Goal: Task Accomplishment & Management: Use online tool/utility

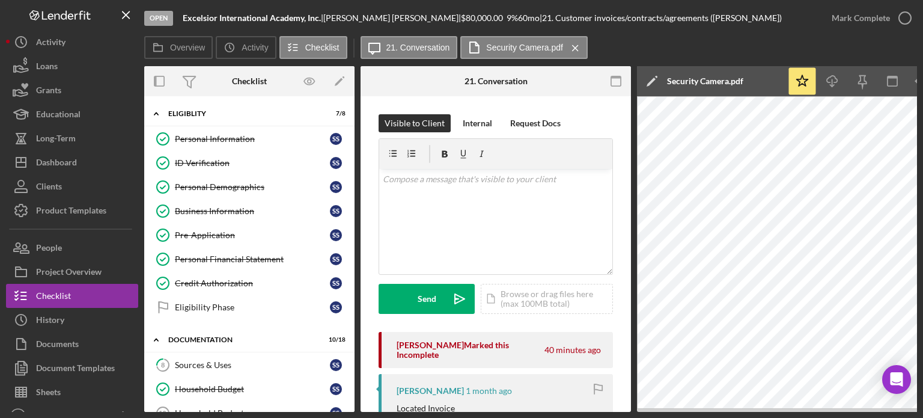
scroll to position [360, 0]
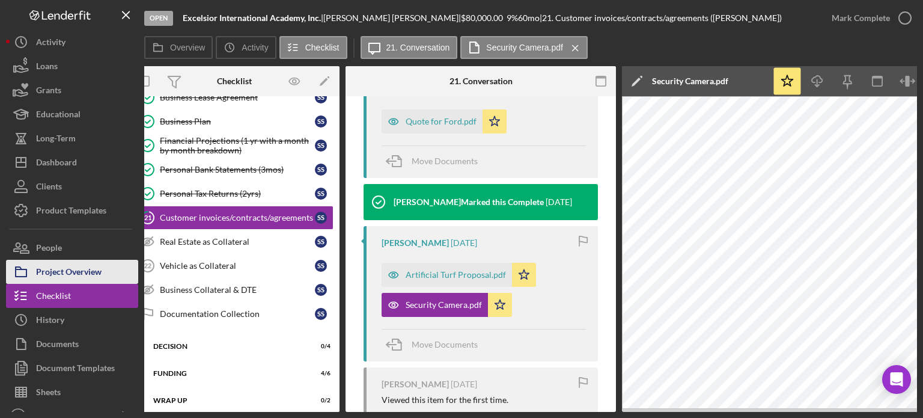
drag, startPoint x: 61, startPoint y: 318, endPoint x: 129, endPoint y: 271, distance: 82.5
click at [61, 318] on div "History" at bounding box center [50, 321] width 28 height 27
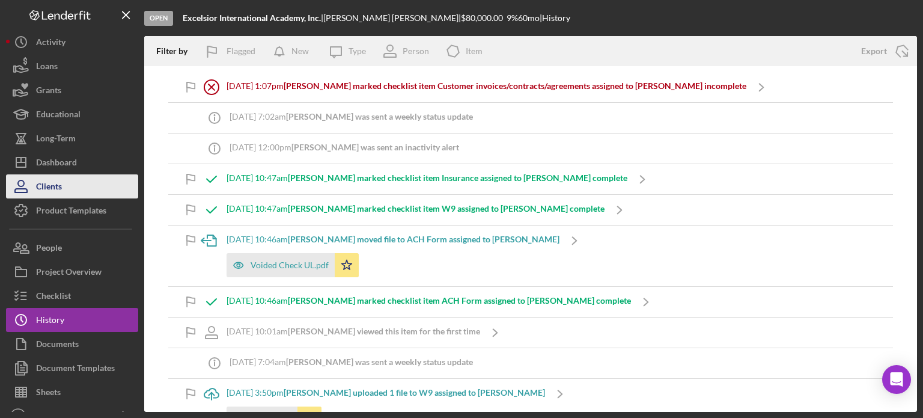
click at [53, 183] on div "Clients" at bounding box center [49, 187] width 26 height 27
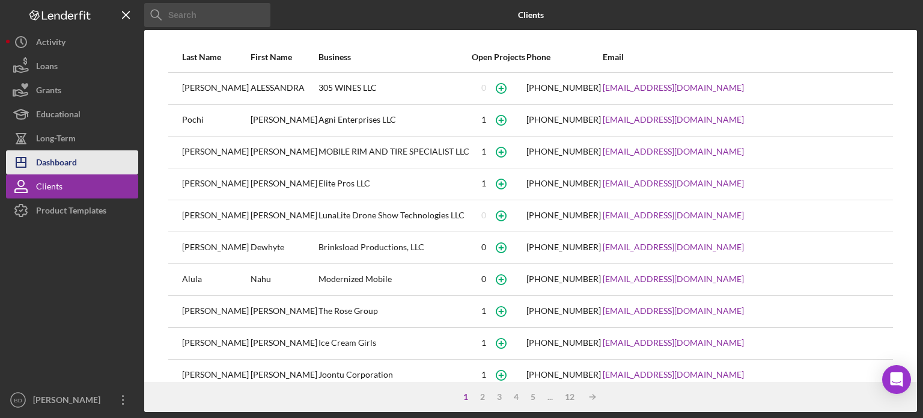
click at [57, 165] on div "Dashboard" at bounding box center [56, 163] width 41 height 27
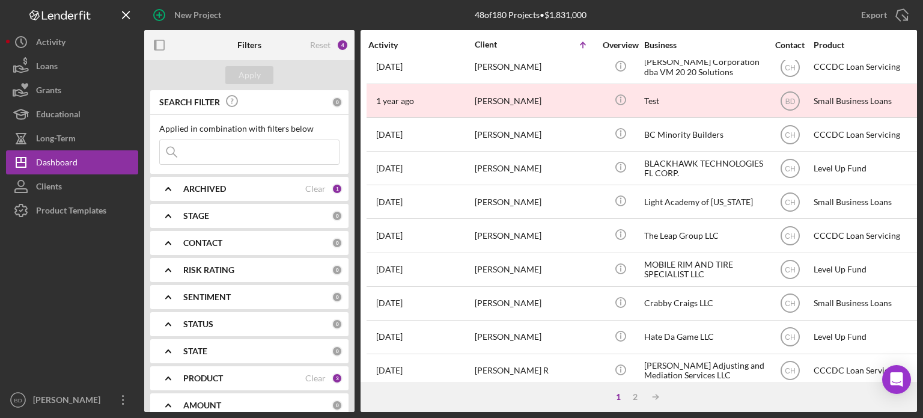
scroll to position [180, 0]
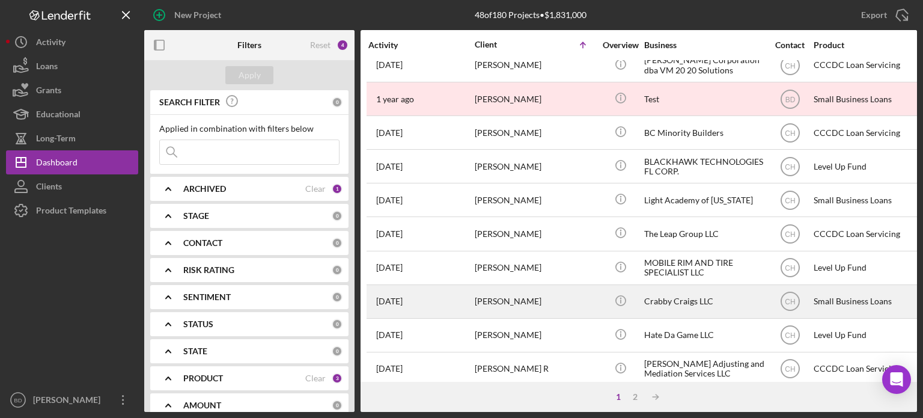
click at [561, 293] on div "[PERSON_NAME]" at bounding box center [535, 301] width 120 height 32
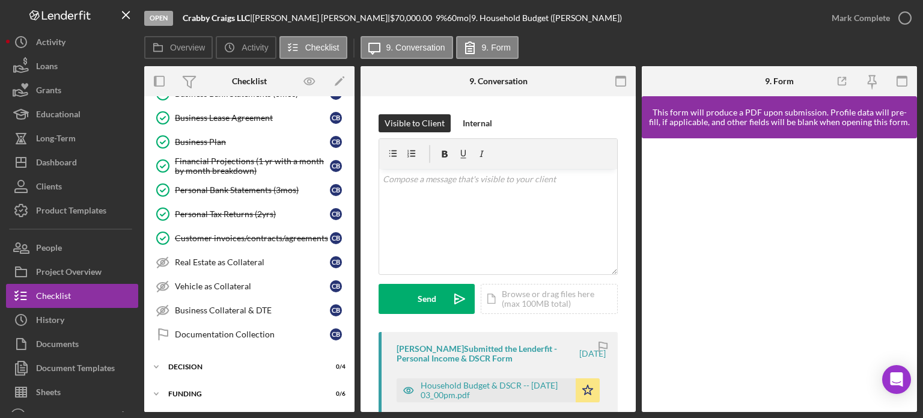
scroll to position [263, 0]
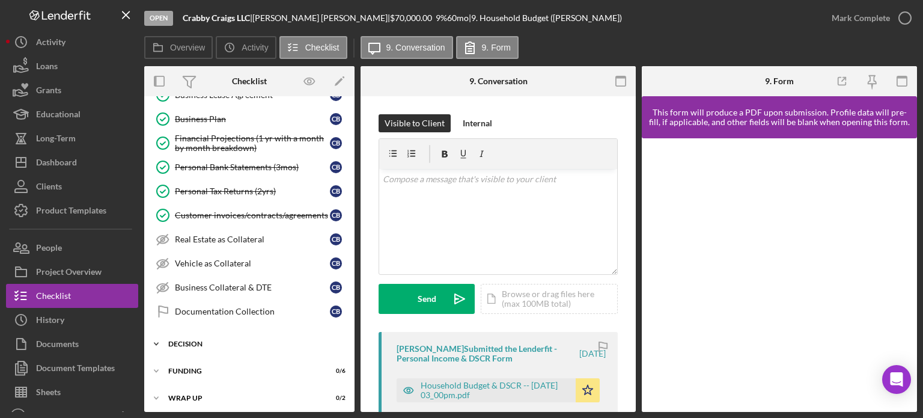
click at [168, 340] on div "Decision" at bounding box center [253, 343] width 171 height 7
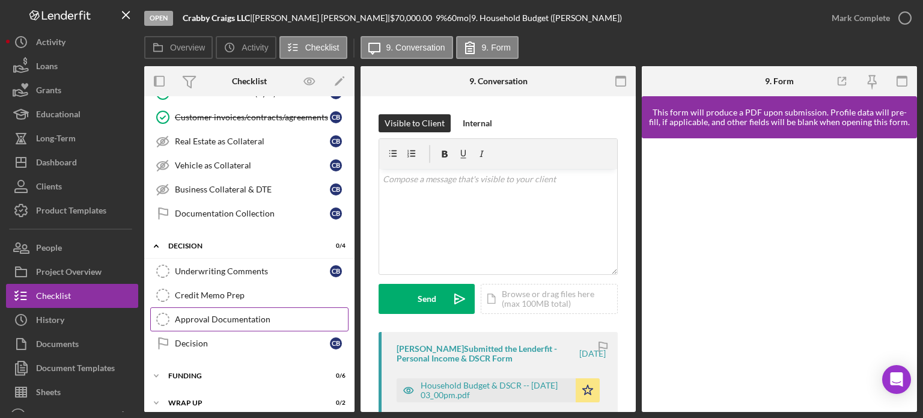
scroll to position [365, 0]
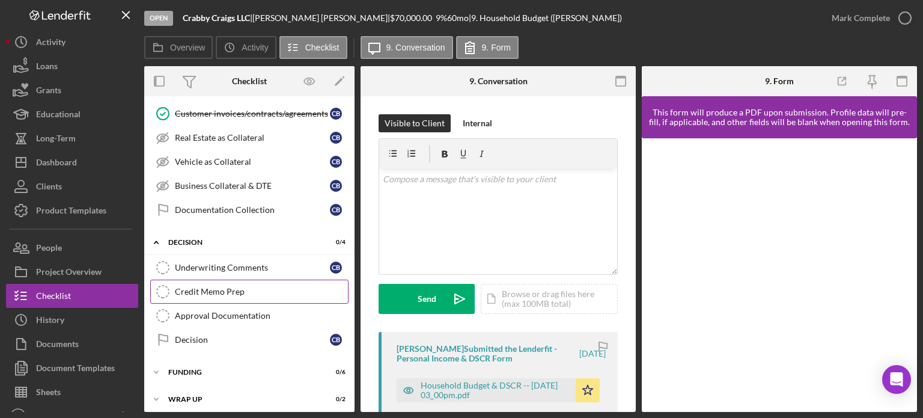
click at [210, 287] on div "Credit Memo Prep" at bounding box center [261, 292] width 173 height 10
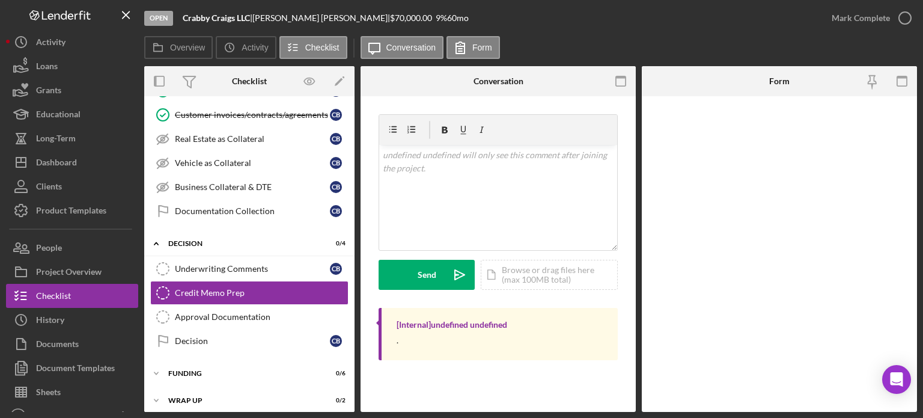
scroll to position [365, 0]
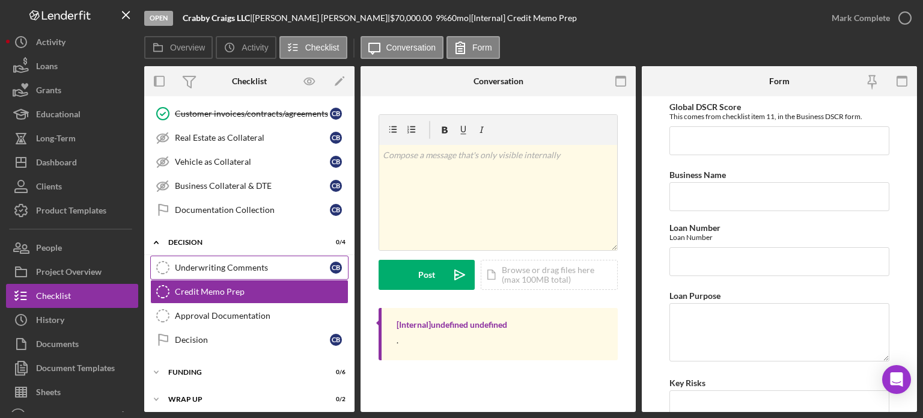
click at [193, 263] on div "Underwriting Comments" at bounding box center [252, 268] width 155 height 10
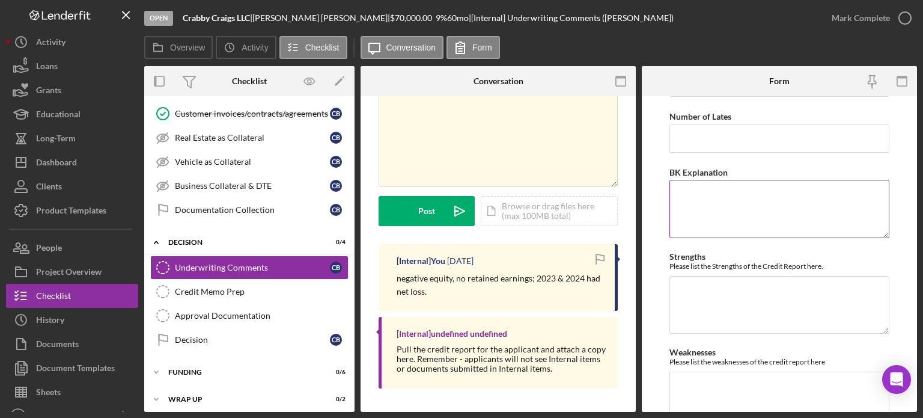
scroll to position [120, 0]
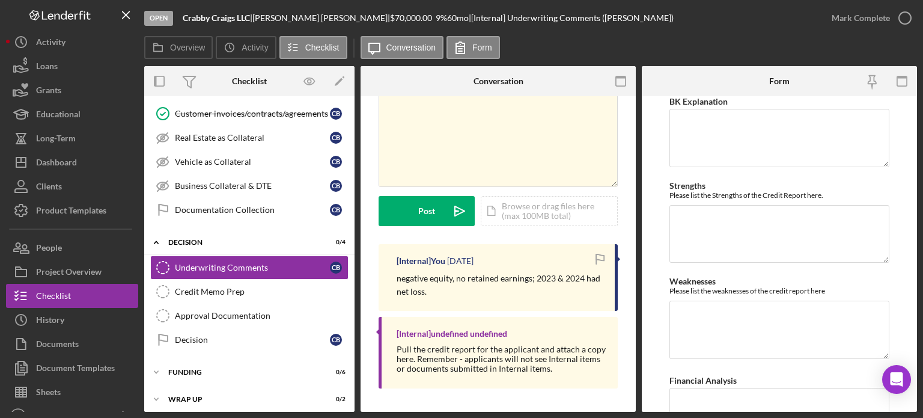
click at [902, 281] on form "Credit Score Number of Lates BK Explanation Strengths Please list the Strengths…" at bounding box center [779, 253] width 275 height 315
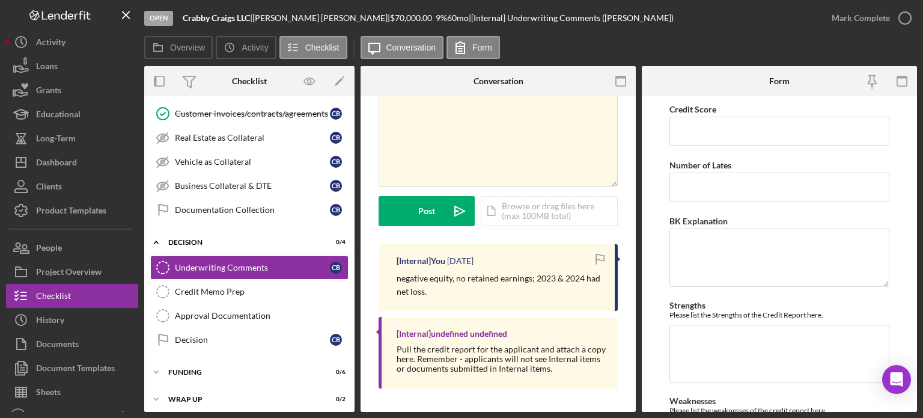
scroll to position [0, 0]
